Goal: Navigation & Orientation: Find specific page/section

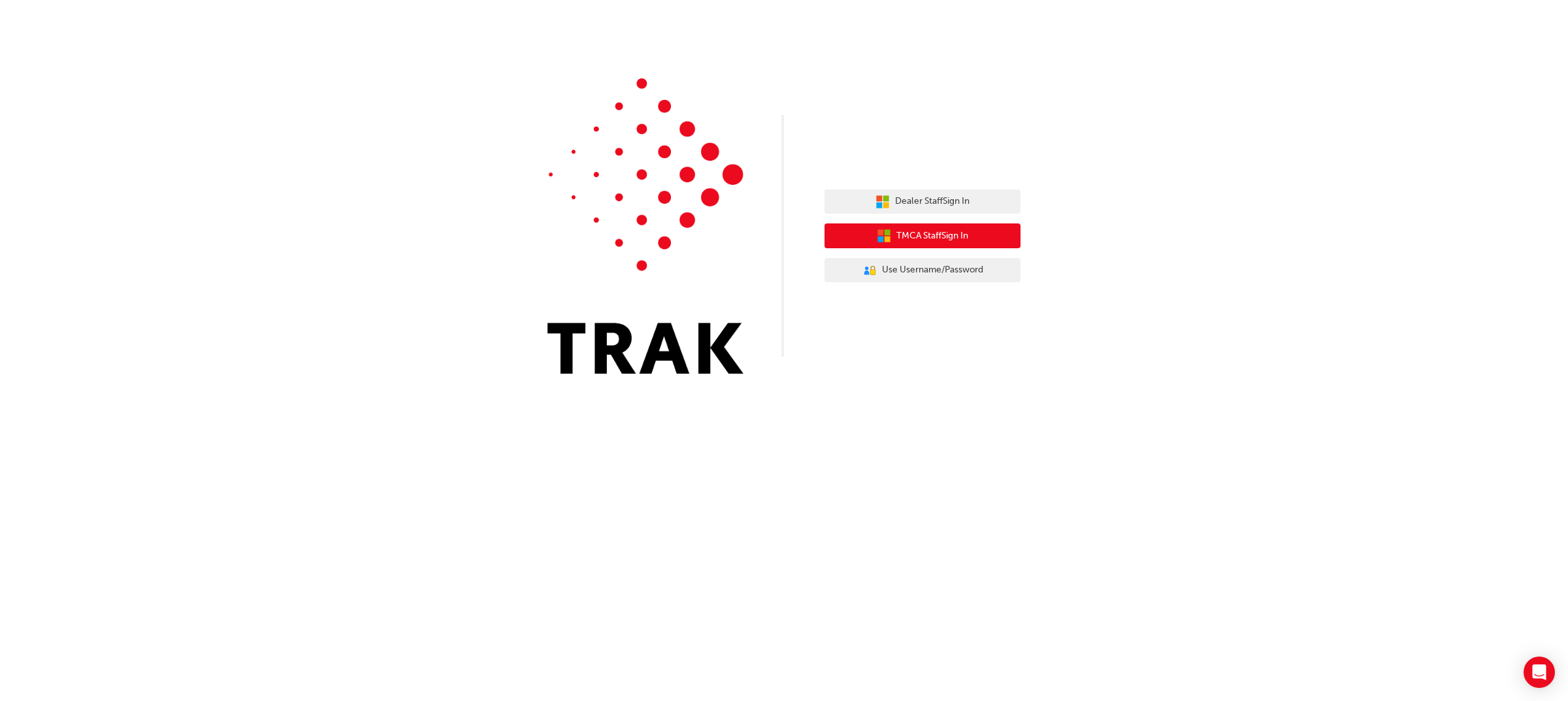
click at [970, 240] on button "TMCA Staff Sign In" at bounding box center [923, 235] width 196 height 25
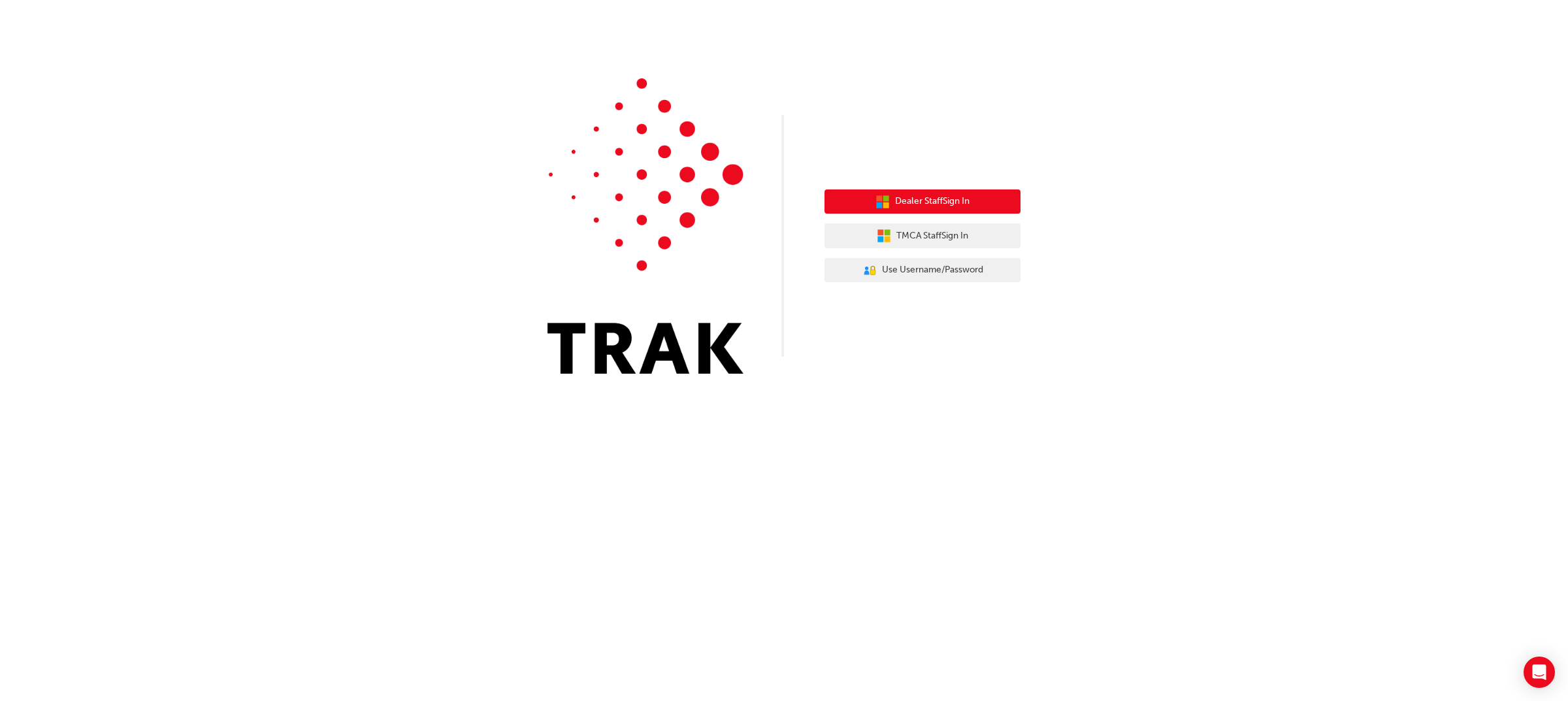
click at [967, 204] on span "Dealer Staff Sign In" at bounding box center [933, 201] width 75 height 15
